Goal: Task Accomplishment & Management: Use online tool/utility

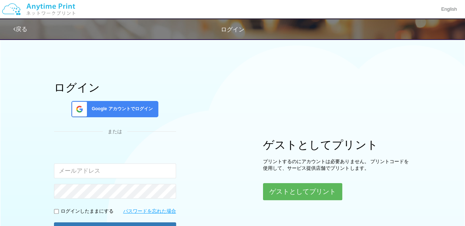
click at [117, 165] on input "email" at bounding box center [115, 171] width 122 height 15
type input "[EMAIL_ADDRESS][DOMAIN_NAME]"
click at [132, 170] on input "[EMAIL_ADDRESS][DOMAIN_NAME]" at bounding box center [115, 171] width 122 height 15
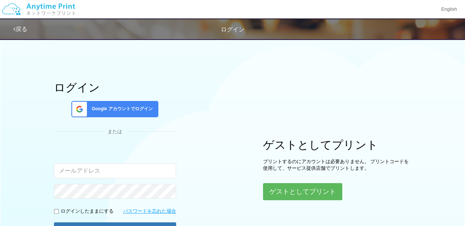
click at [115, 174] on input "email" at bounding box center [115, 171] width 122 height 15
click at [141, 165] on input "[EMAIL_ADDRESS][DOMAIN_NAME]" at bounding box center [115, 171] width 122 height 15
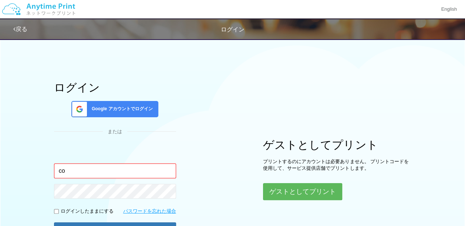
type input "c"
type input "ｒ"
type input "[EMAIL_ADDRESS][DOMAIN_NAME]"
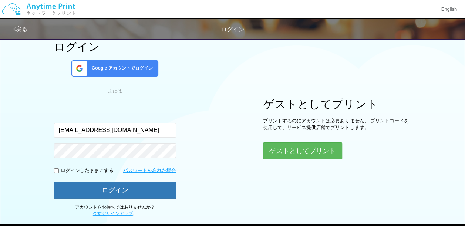
scroll to position [44, 0]
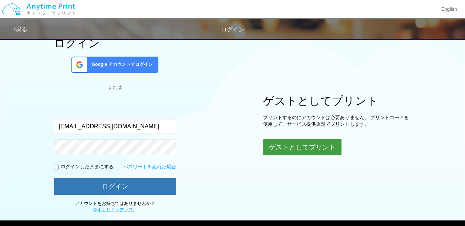
click at [298, 143] on button "ゲストとしてプリント" at bounding box center [302, 147] width 78 height 16
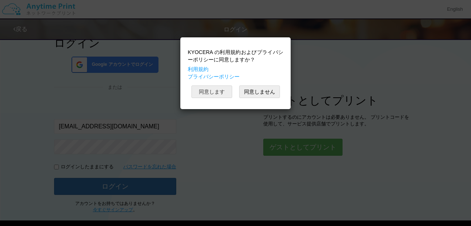
click at [229, 95] on button "同意します" at bounding box center [211, 91] width 41 height 13
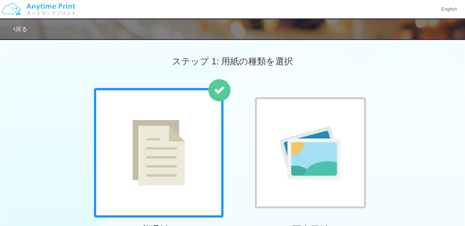
click at [231, 70] on div "ステップ 1: 用紙の種類を選択 普通紙 写真用紙 ステップ 2: プリントするファイルを選択 プリントコードを発行する" at bounding box center [232, 197] width 465 height 324
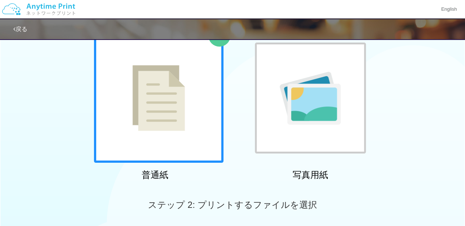
scroll to position [28, 0]
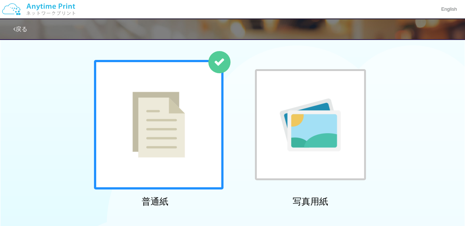
click at [292, 107] on img at bounding box center [310, 124] width 61 height 53
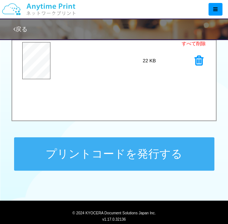
scroll to position [320, 0]
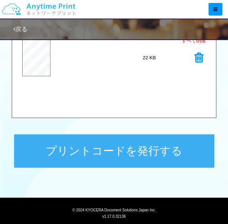
click at [89, 154] on button "プリントコードを発行する" at bounding box center [114, 150] width 200 height 33
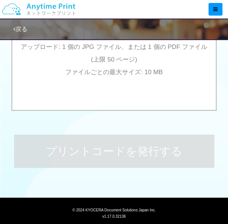
scroll to position [0, 0]
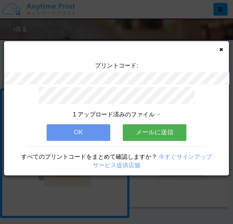
click at [147, 128] on button "メールに送信" at bounding box center [155, 132] width 64 height 16
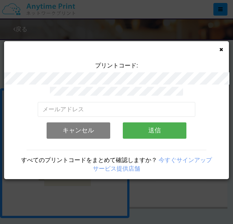
click at [91, 125] on button "キャンセル" at bounding box center [79, 130] width 64 height 16
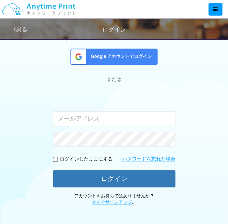
scroll to position [44, 0]
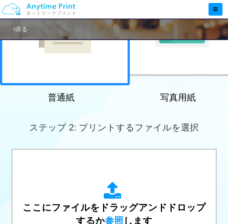
scroll to position [137, 0]
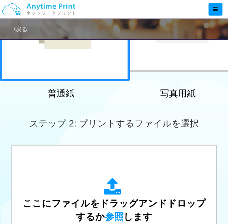
click at [150, 69] on div at bounding box center [177, 16] width 111 height 111
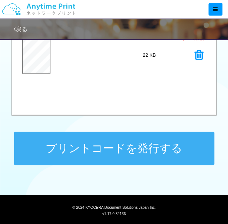
scroll to position [323, 0]
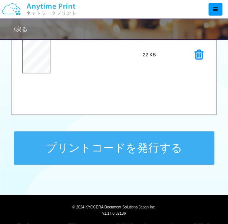
click at [112, 148] on button "プリントコードを発行する" at bounding box center [114, 147] width 200 height 33
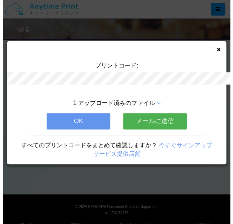
scroll to position [0, 0]
